Goal: Information Seeking & Learning: Understand process/instructions

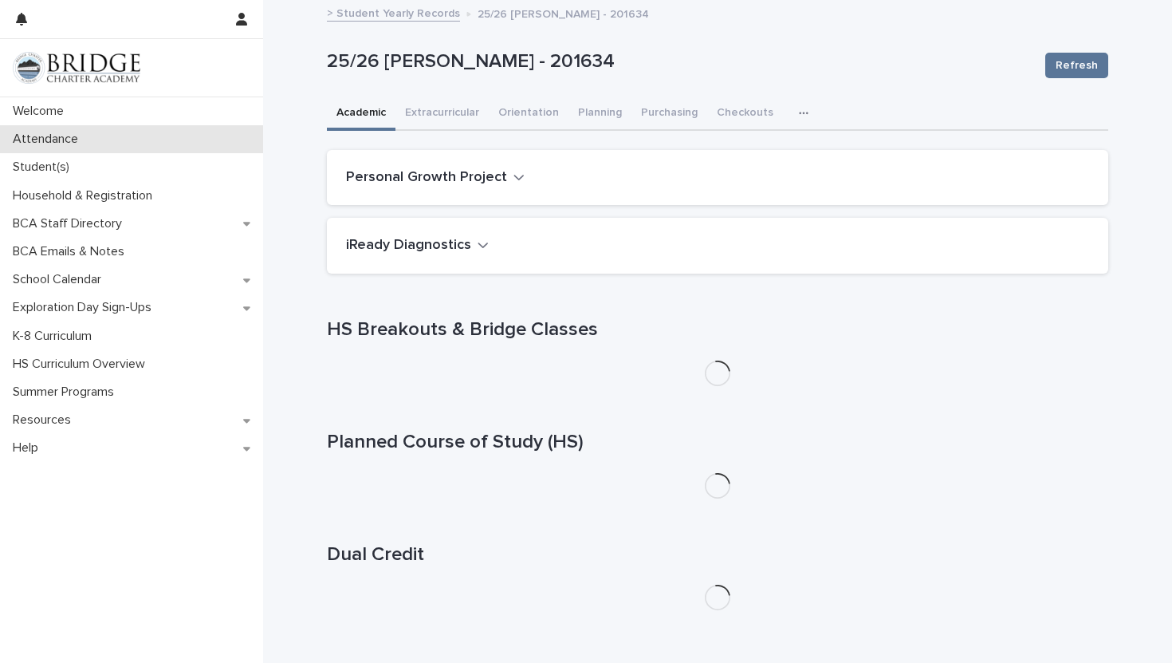
click at [37, 134] on p "Attendance" at bounding box center [48, 139] width 85 height 15
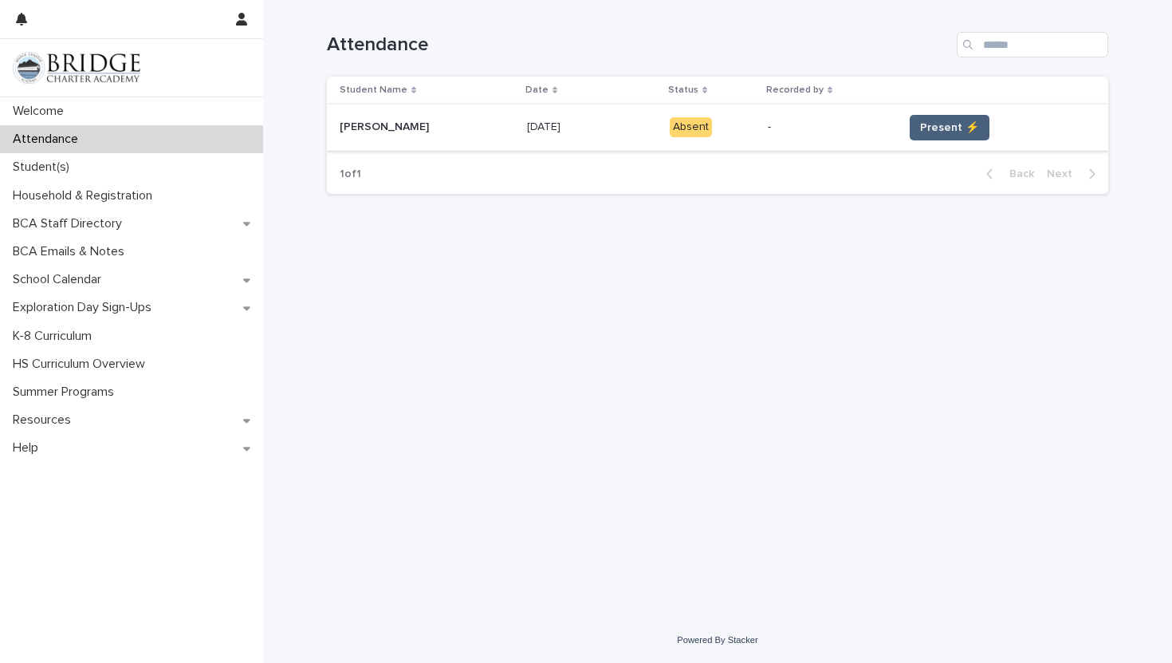
click at [931, 120] on span "Present ⚡" at bounding box center [949, 128] width 59 height 16
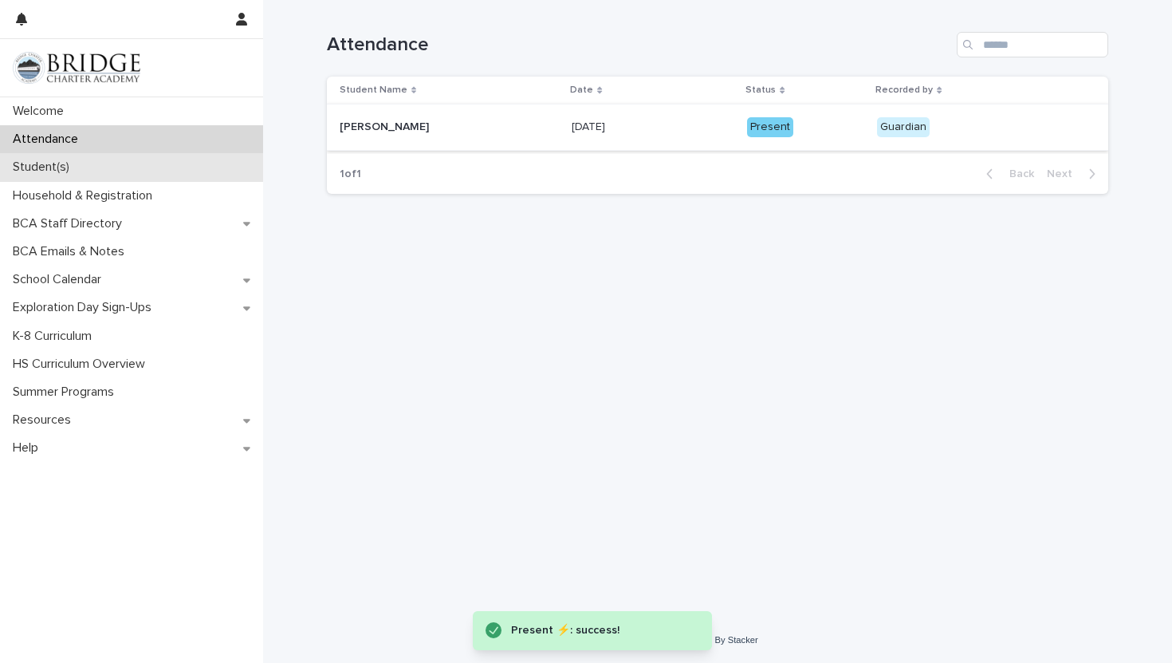
click at [89, 167] on div "Student(s)" at bounding box center [131, 167] width 263 height 28
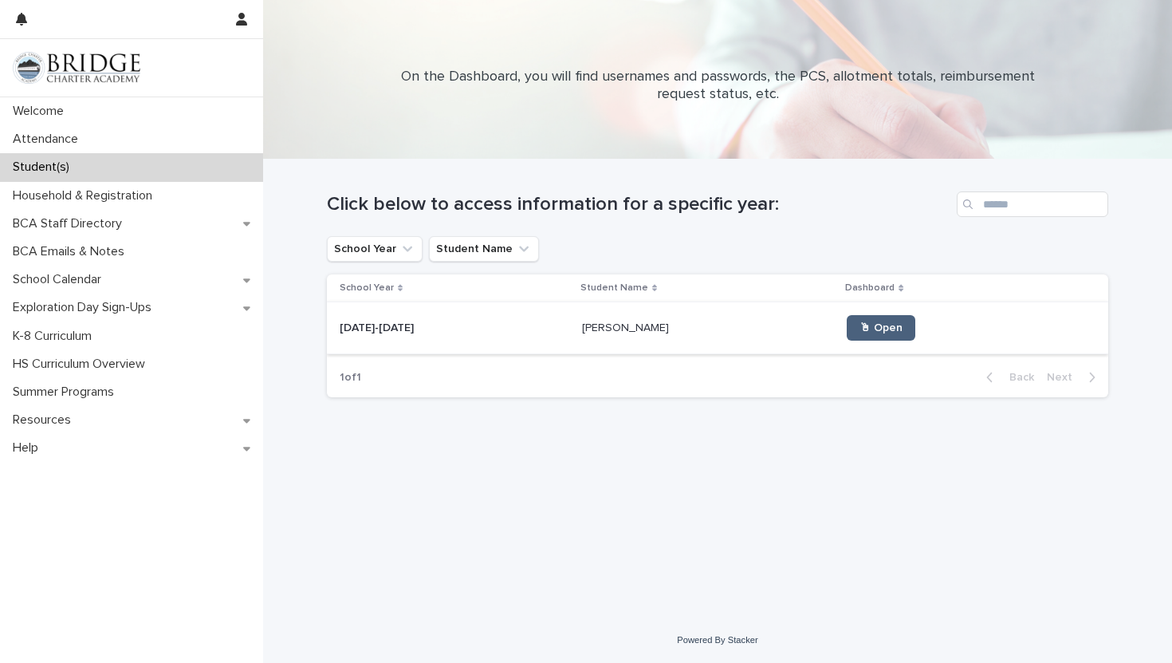
click at [847, 335] on link "🖱 Open" at bounding box center [881, 328] width 69 height 26
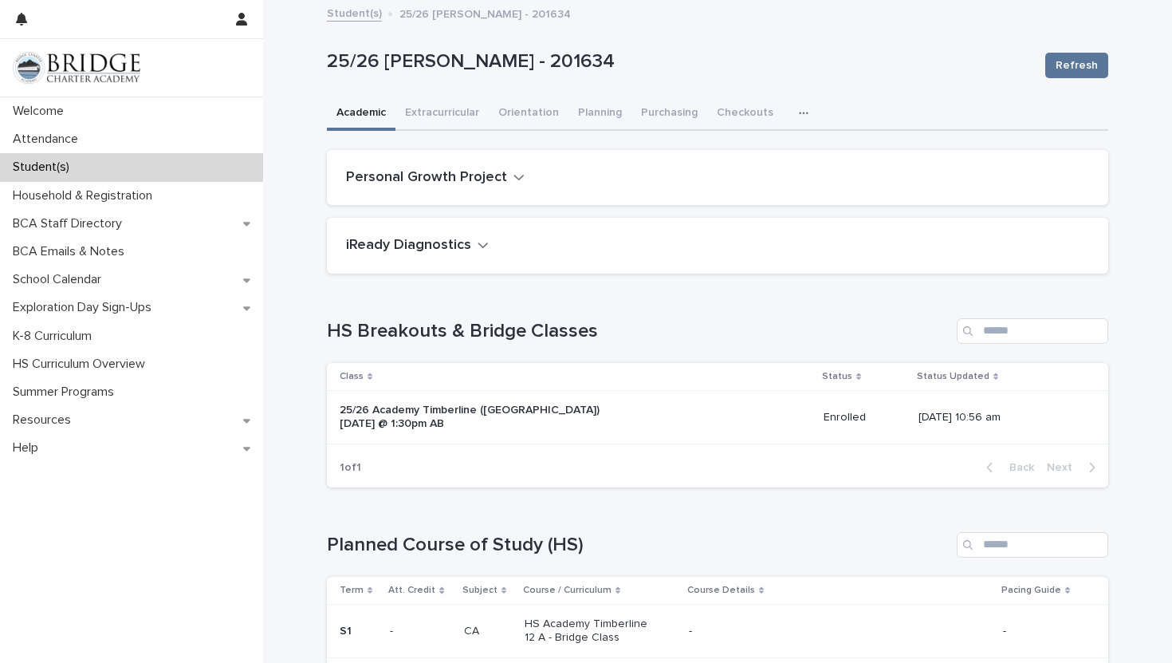
click at [397, 436] on div "25/26 Academy Timberline ([GEOGRAPHIC_DATA]) [DATE] @ 1:30pm AB" at bounding box center [575, 417] width 471 height 40
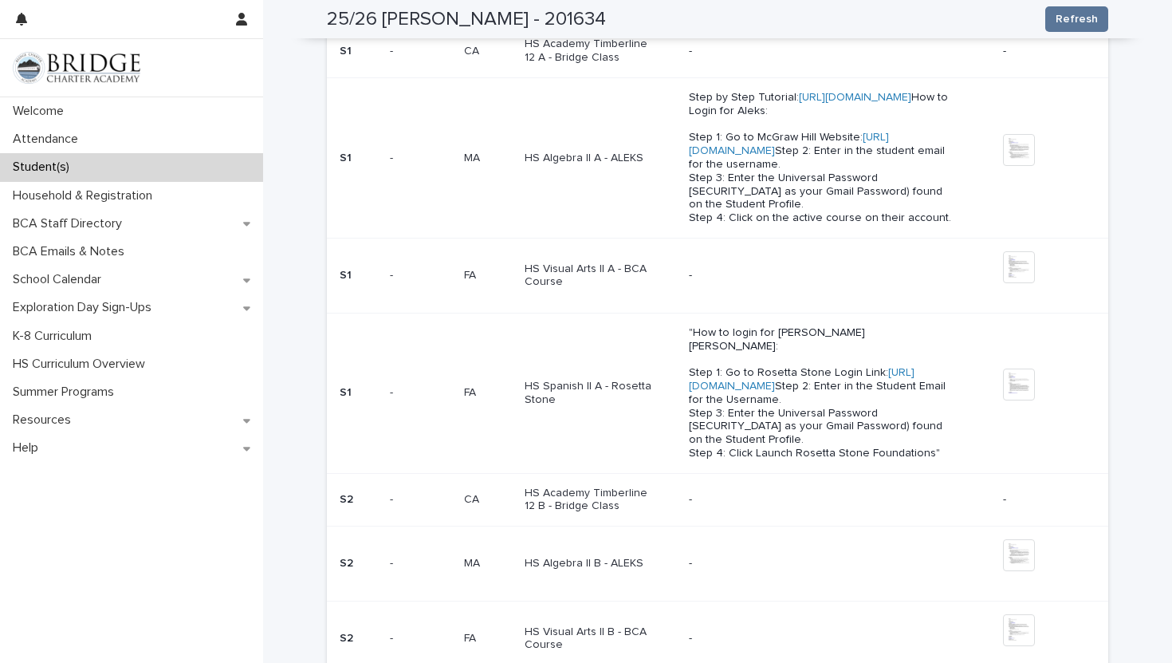
scroll to position [578, 0]
click at [802, 408] on p ""How to login for [PERSON_NAME] [PERSON_NAME]: Step 1: Go to Rosetta Stone Logi…" at bounding box center [822, 395] width 266 height 134
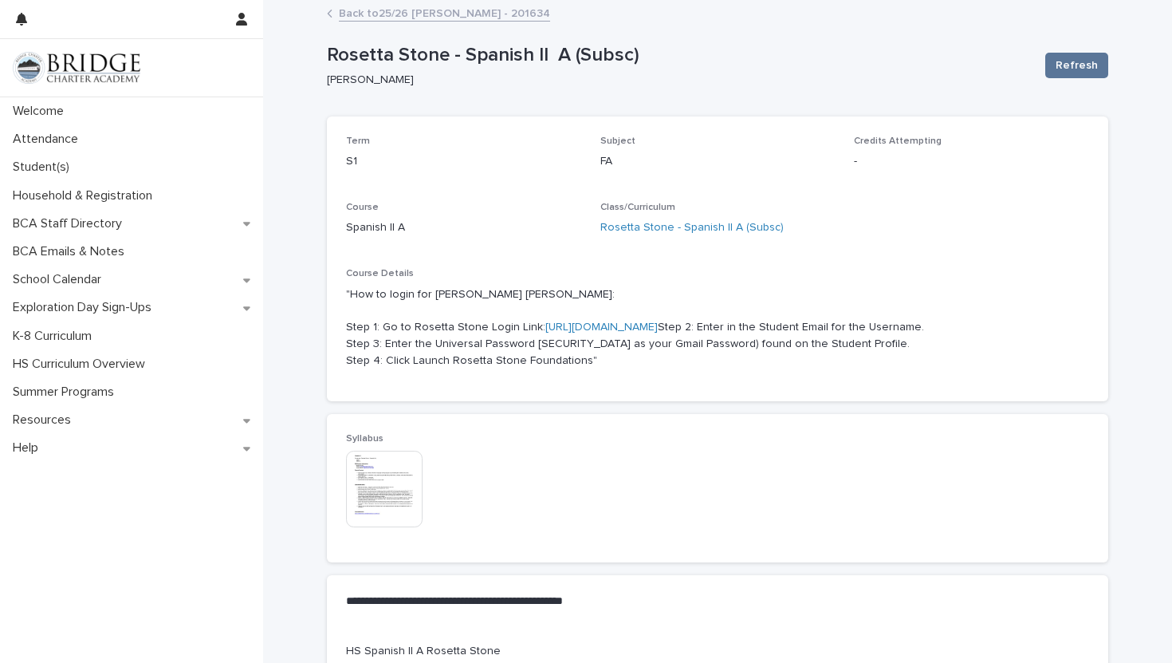
click at [593, 323] on link "[URL][DOMAIN_NAME]" at bounding box center [602, 326] width 112 height 11
